Goal: Task Accomplishment & Management: Manage account settings

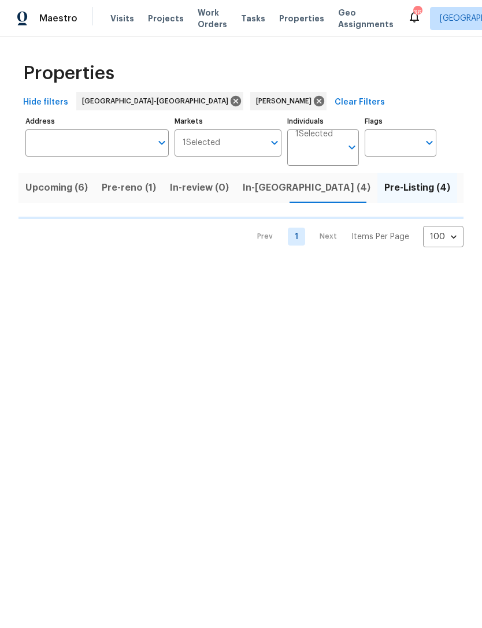
scroll to position [0, 19]
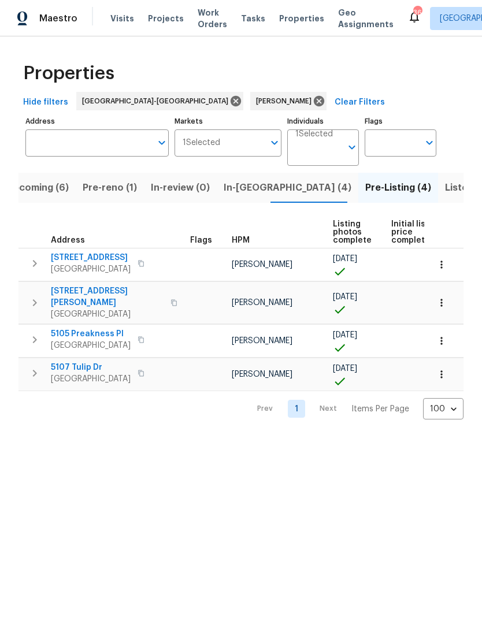
click at [91, 296] on span "[STREET_ADDRESS][PERSON_NAME]" at bounding box center [107, 297] width 113 height 23
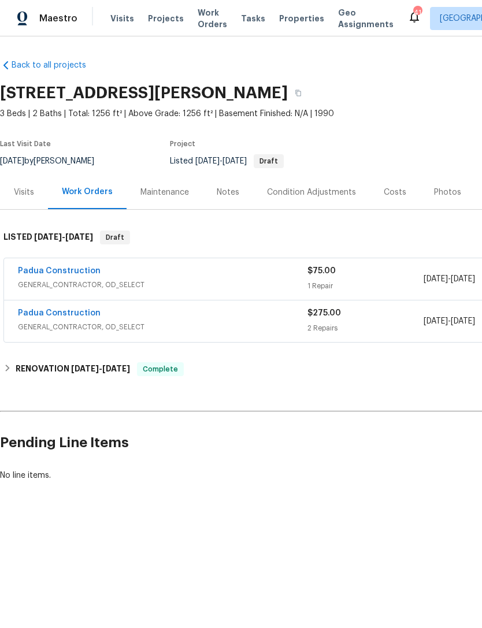
click at [20, 197] on div "Visits" at bounding box center [24, 193] width 20 height 12
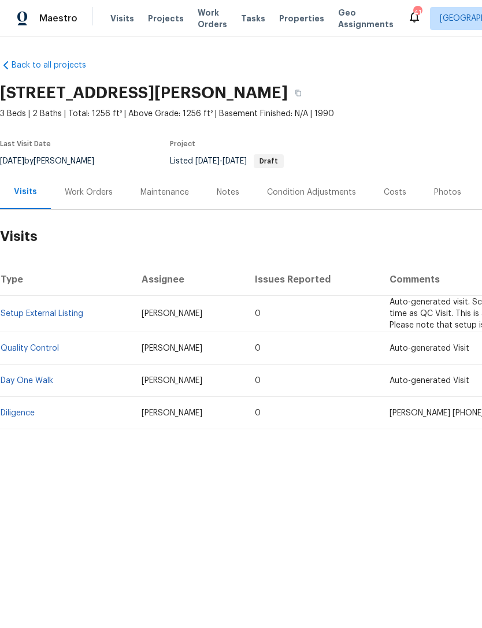
click at [27, 410] on link "Diligence" at bounding box center [18, 413] width 34 height 8
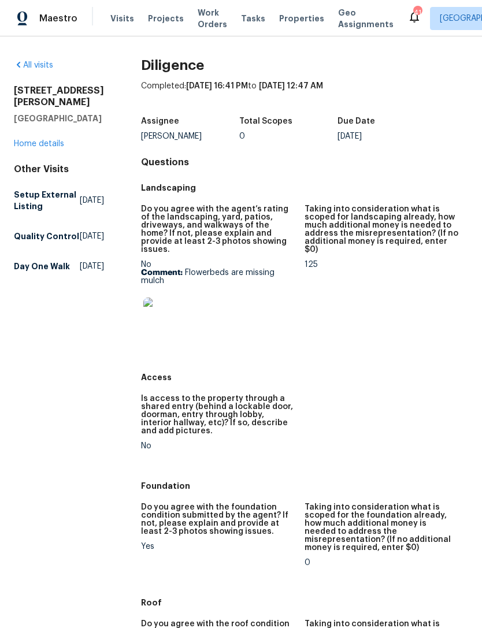
click at [48, 145] on link "Home details" at bounding box center [39, 144] width 50 height 8
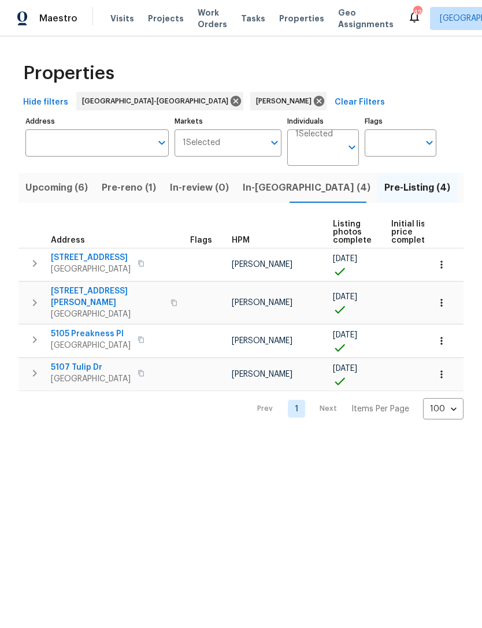
click at [464, 189] on span "Listed (12)" at bounding box center [487, 188] width 47 height 16
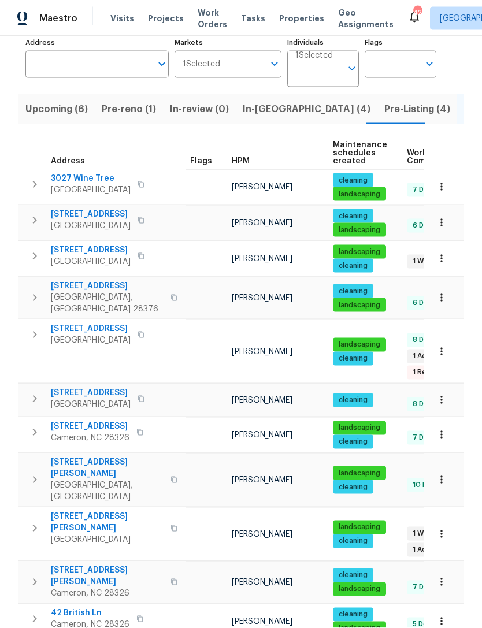
scroll to position [37, 0]
click at [377, 94] on button "Pre-Listing (4)" at bounding box center [417, 109] width 80 height 30
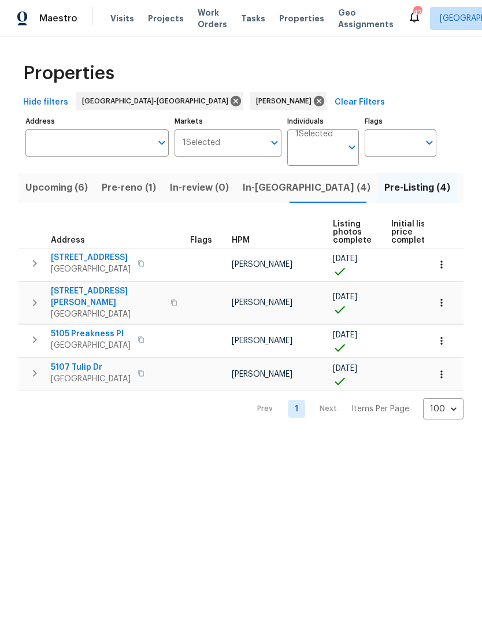
click at [101, 261] on span "5904 Blue Sky Ln" at bounding box center [91, 258] width 80 height 12
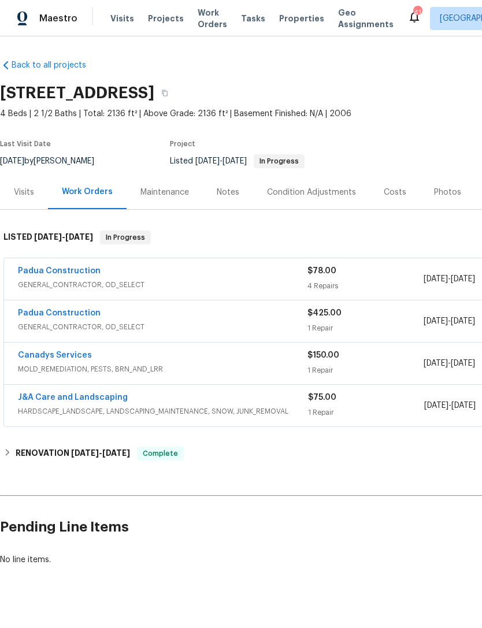
click at [78, 273] on link "Padua Construction" at bounding box center [59, 271] width 83 height 8
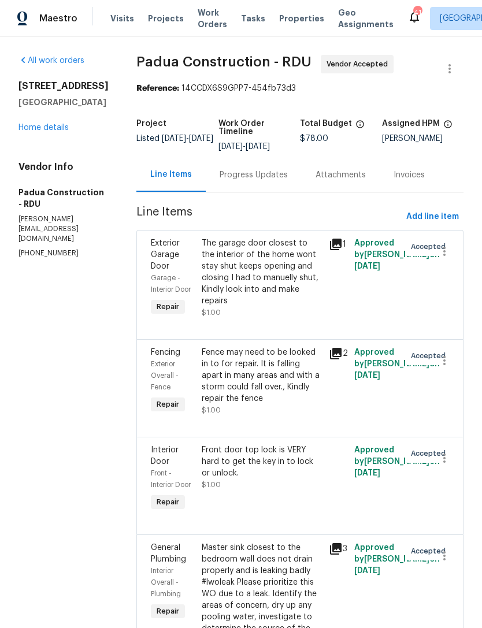
click at [55, 132] on link "Home details" at bounding box center [43, 128] width 50 height 8
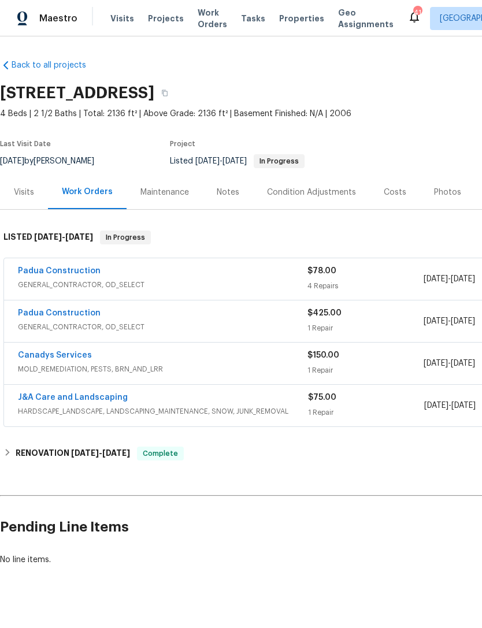
click at [344, 4] on div "Maestro Visits Projects Work Orders Tasks Properties Geo Assignments 41 Raleigh…" at bounding box center [241, 18] width 482 height 36
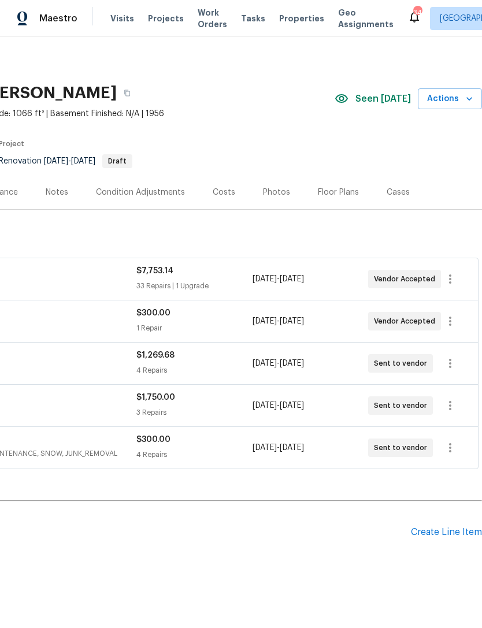
scroll to position [0, 171]
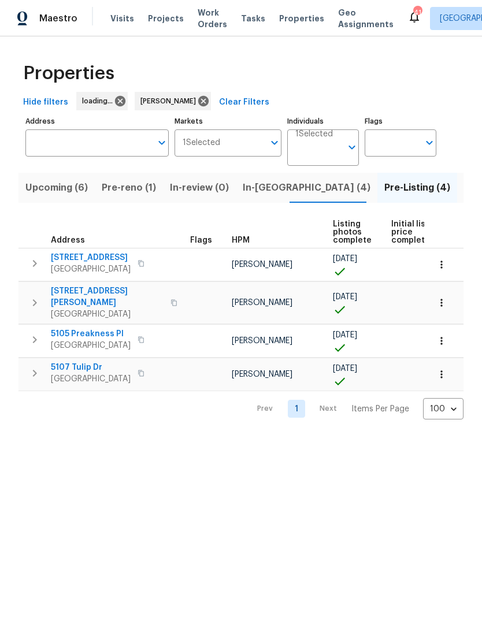
click at [275, 191] on span "In-[GEOGRAPHIC_DATA] (4)" at bounding box center [307, 188] width 128 height 16
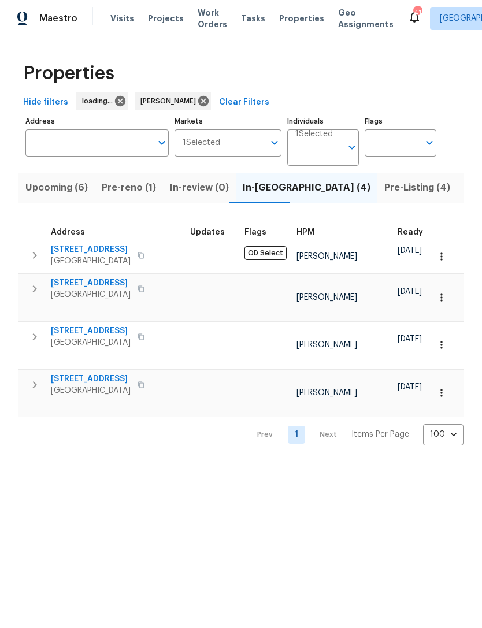
click at [66, 195] on span "Upcoming (6)" at bounding box center [56, 188] width 62 height 16
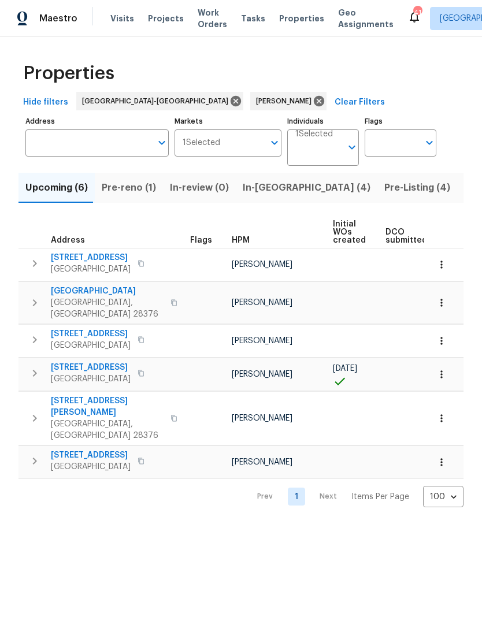
click at [96, 261] on span "208 Starhill Ave" at bounding box center [91, 258] width 80 height 12
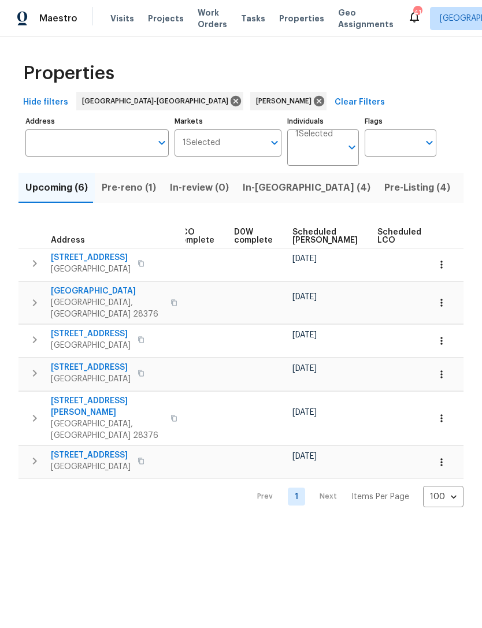
scroll to position [0, 268]
click at [313, 239] on span "Scheduled COE" at bounding box center [328, 236] width 65 height 16
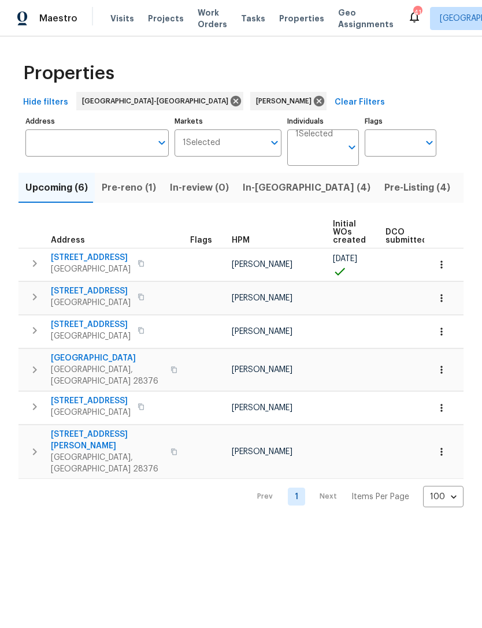
click at [97, 260] on span "[STREET_ADDRESS]" at bounding box center [91, 258] width 80 height 12
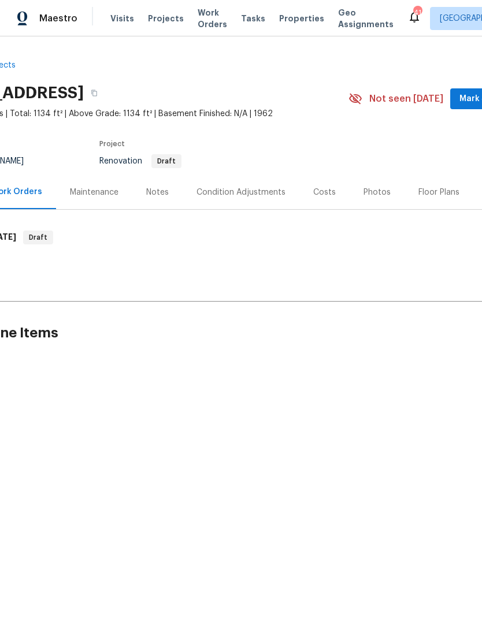
scroll to position [0, 71]
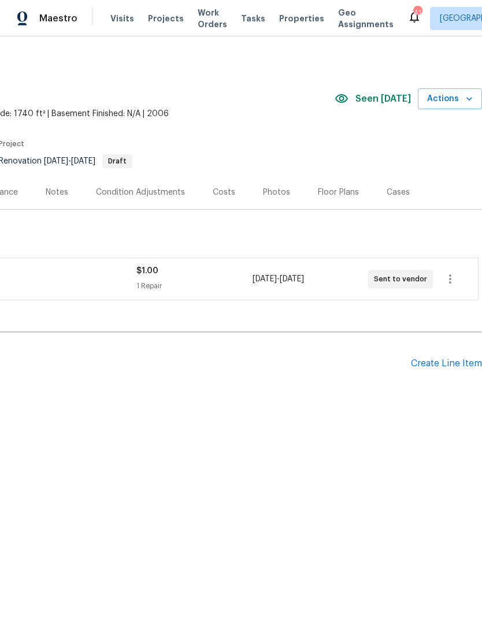
scroll to position [0, 171]
click at [453, 281] on icon "button" at bounding box center [450, 279] width 14 height 14
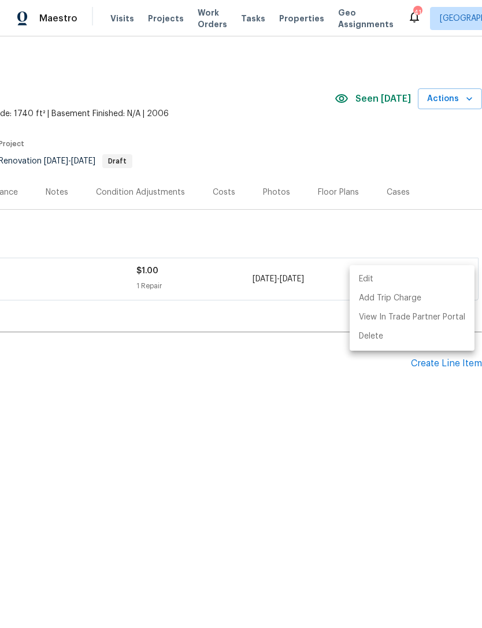
click at [366, 279] on li "Edit" at bounding box center [412, 279] width 125 height 19
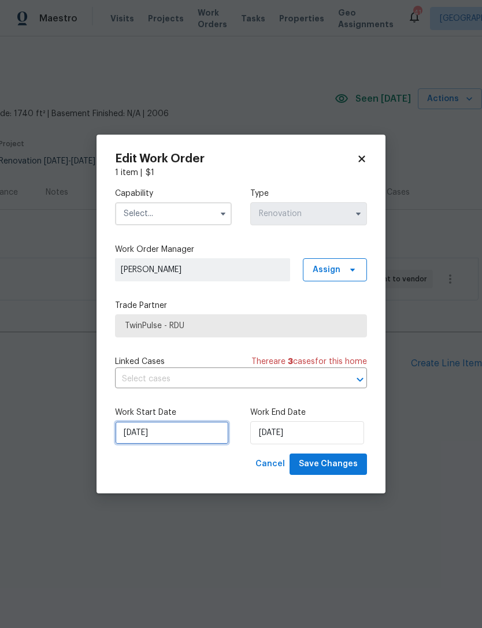
click at [191, 438] on input "[DATE]" at bounding box center [172, 432] width 114 height 23
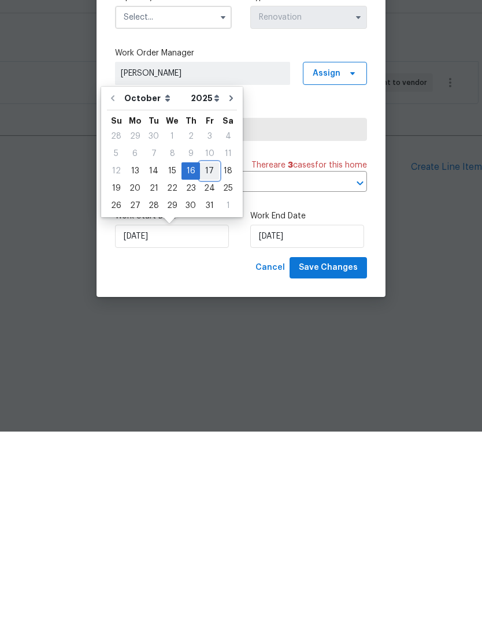
click at [203, 359] on div "17" at bounding box center [209, 367] width 19 height 16
type input "[DATE]"
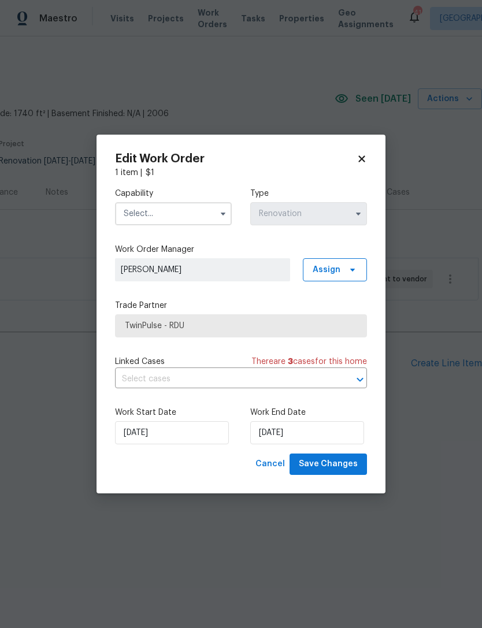
click at [365, 160] on icon at bounding box center [362, 159] width 10 height 10
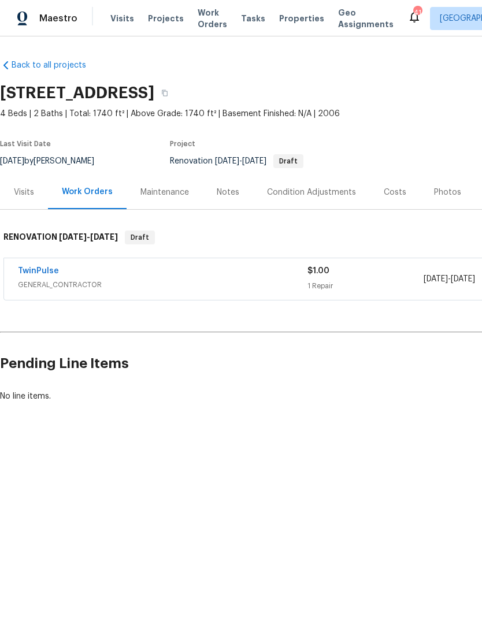
scroll to position [0, 0]
